Goal: Information Seeking & Learning: Learn about a topic

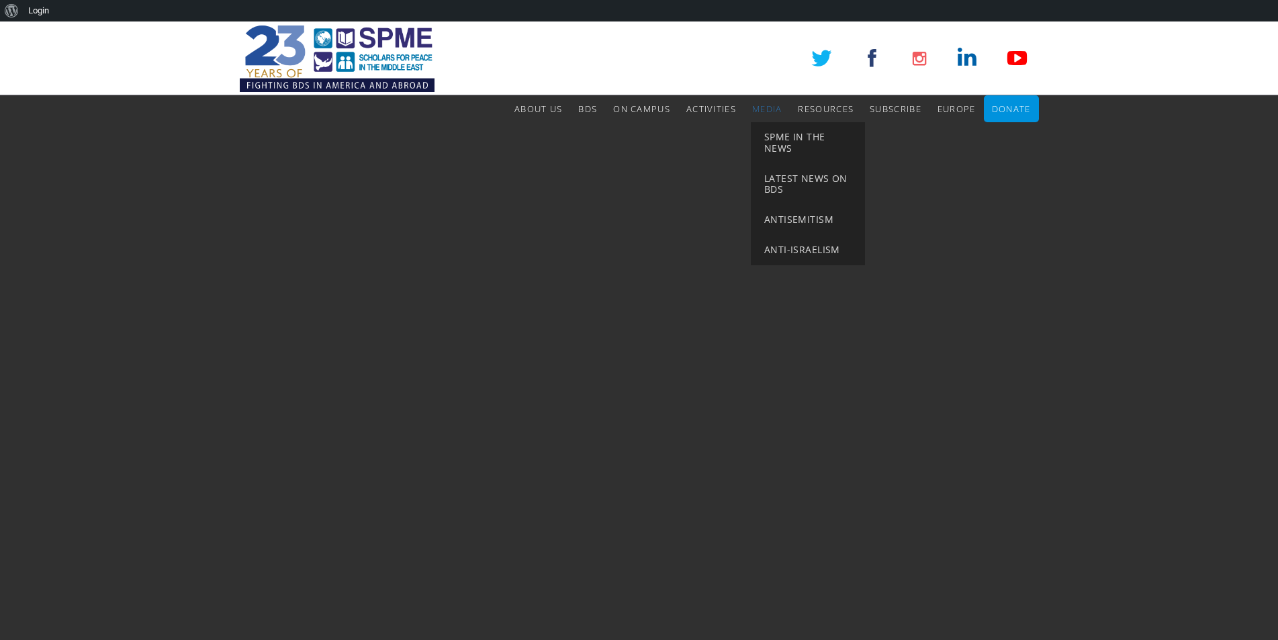
click at [756, 102] on link "Media" at bounding box center [767, 108] width 30 height 27
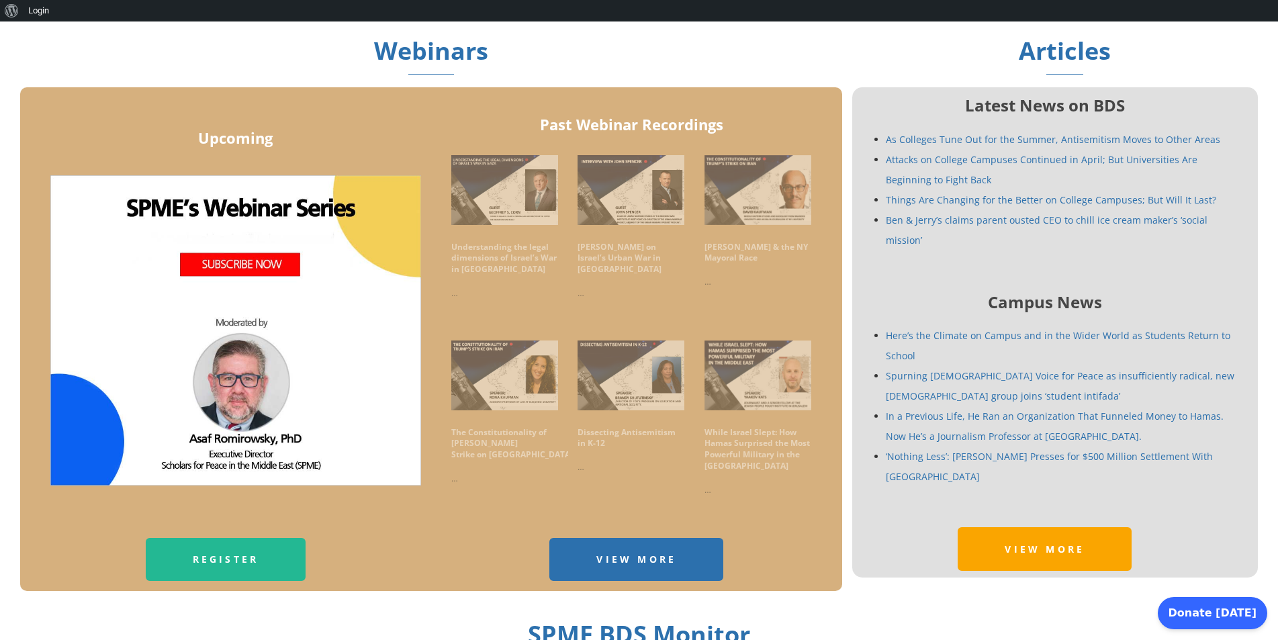
scroll to position [806, 0]
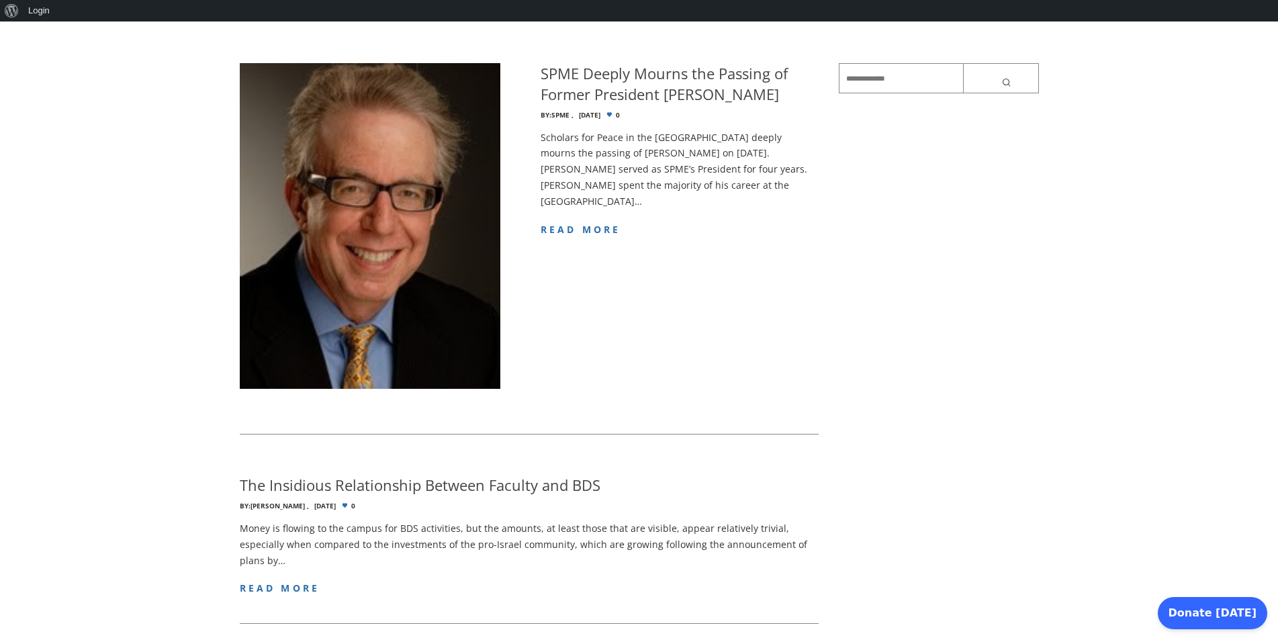
scroll to position [242, 0]
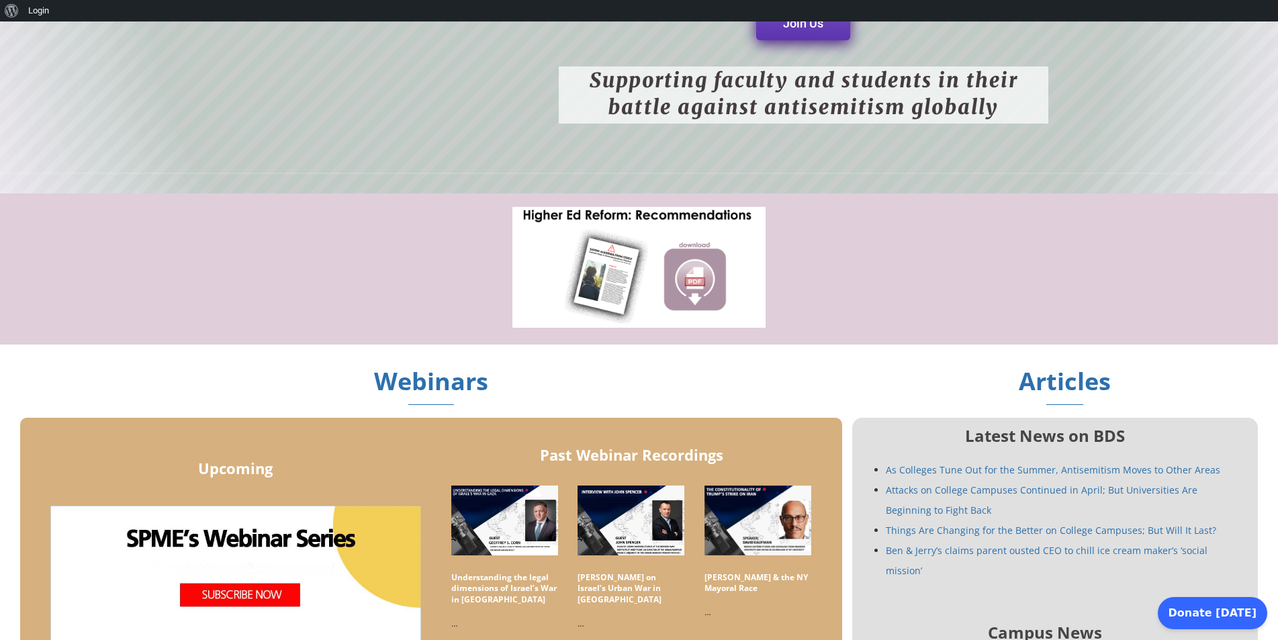
scroll to position [483, 0]
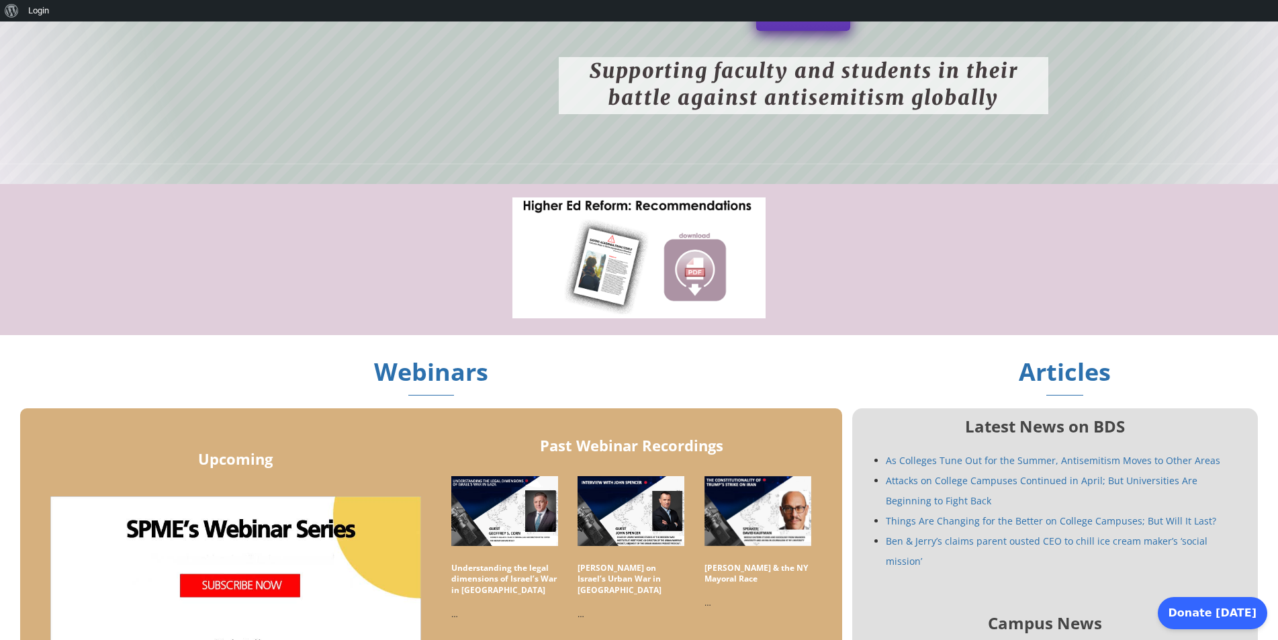
click at [953, 454] on link "As Colleges Tune Out for the Summer, Antisemitism Moves to Other Areas" at bounding box center [1052, 460] width 334 height 13
